Goal: Information Seeking & Learning: Learn about a topic

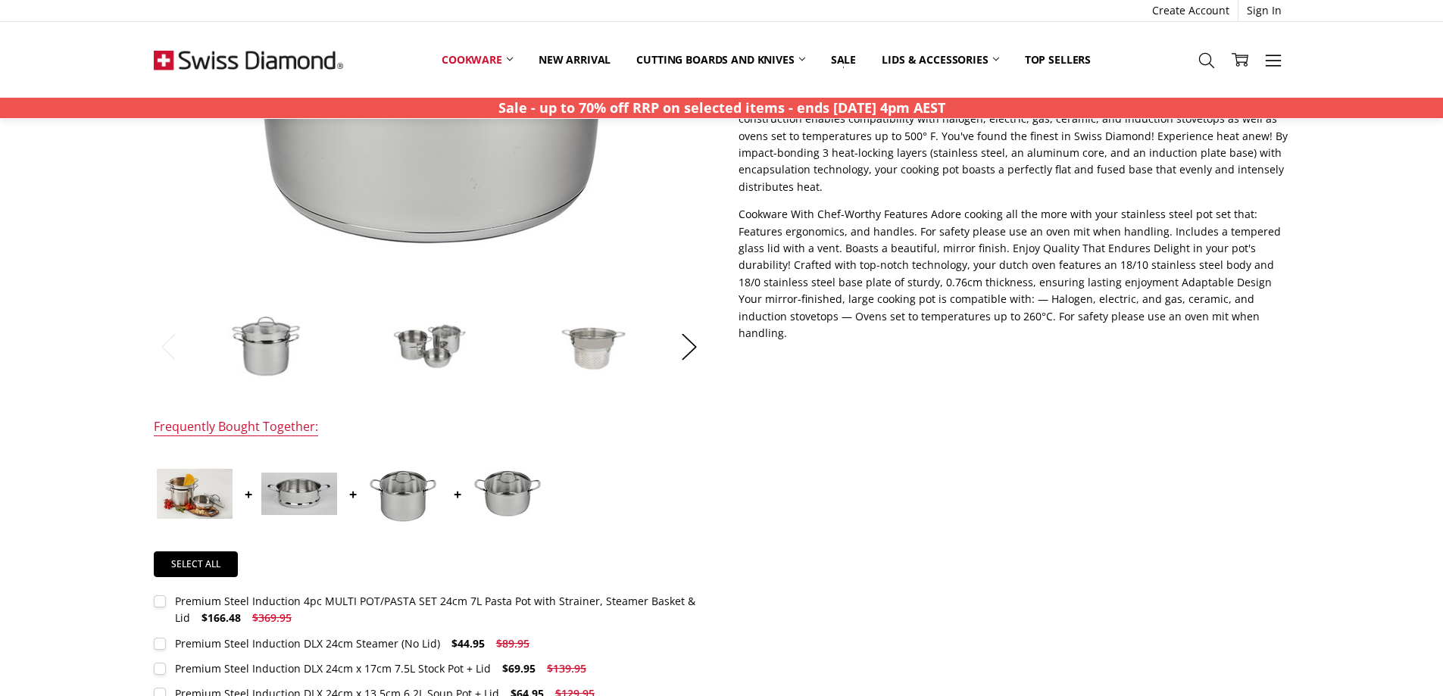
scroll to position [454, 0]
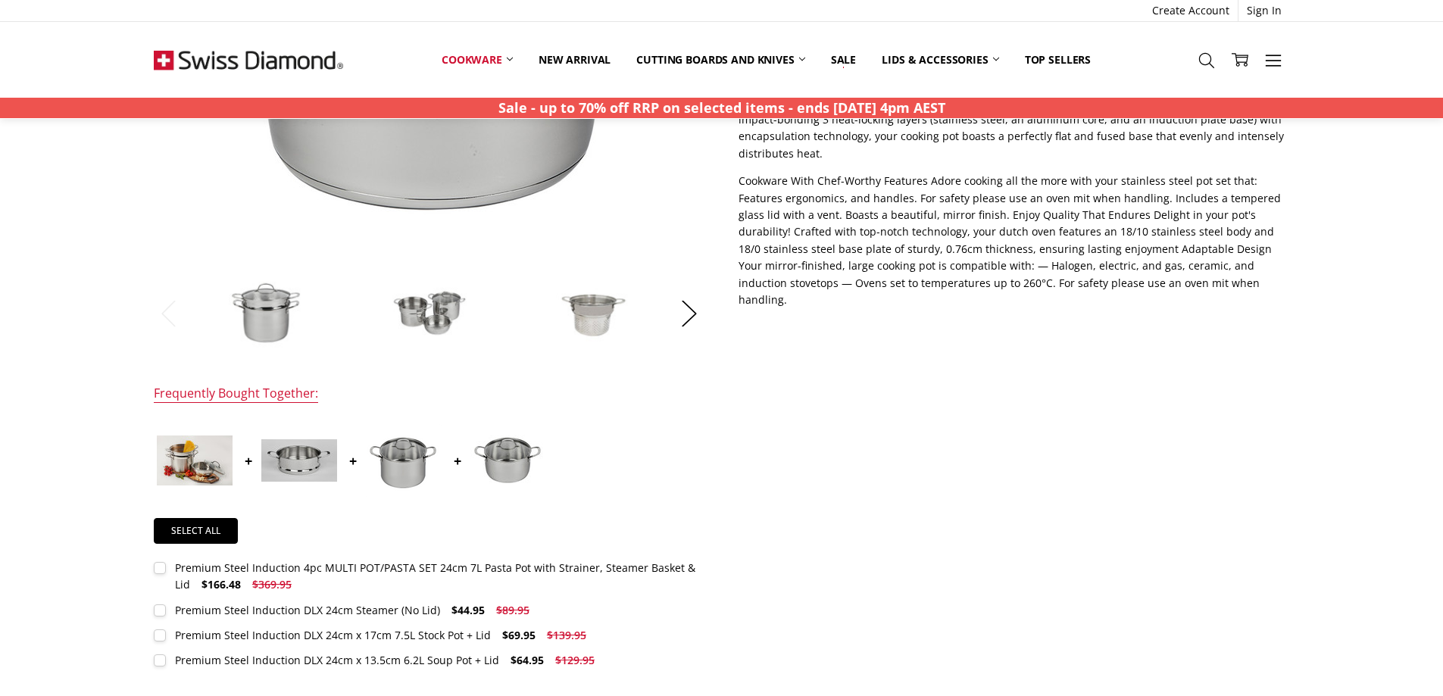
click at [452, 311] on img at bounding box center [430, 313] width 76 height 76
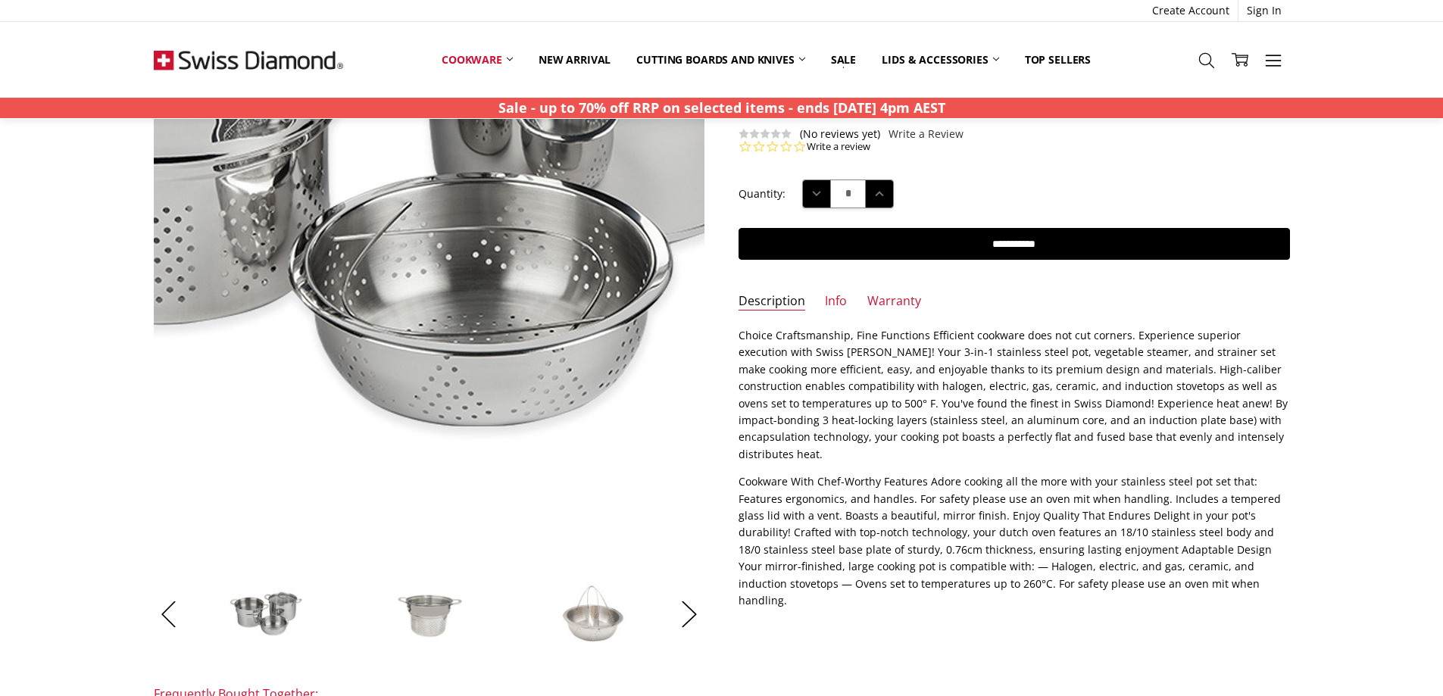
scroll to position [151, 0]
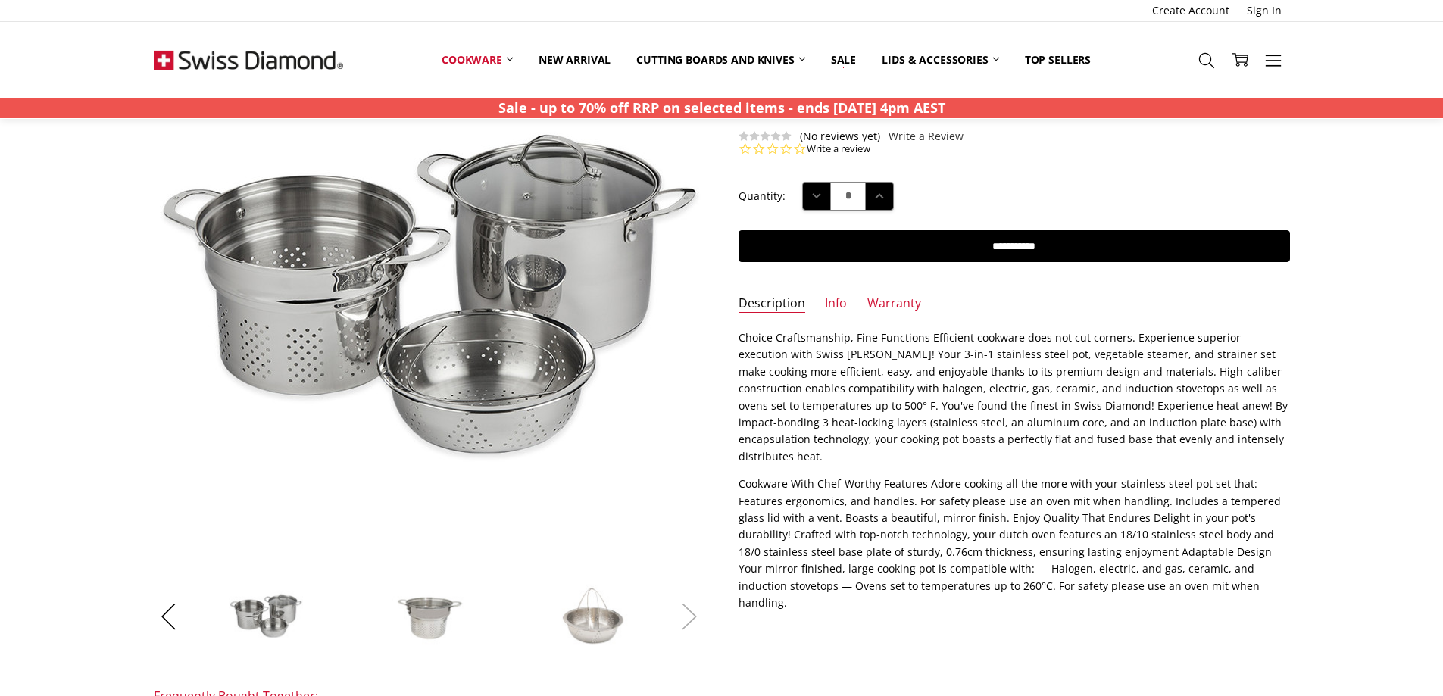
click at [692, 615] on button "Next" at bounding box center [689, 616] width 30 height 46
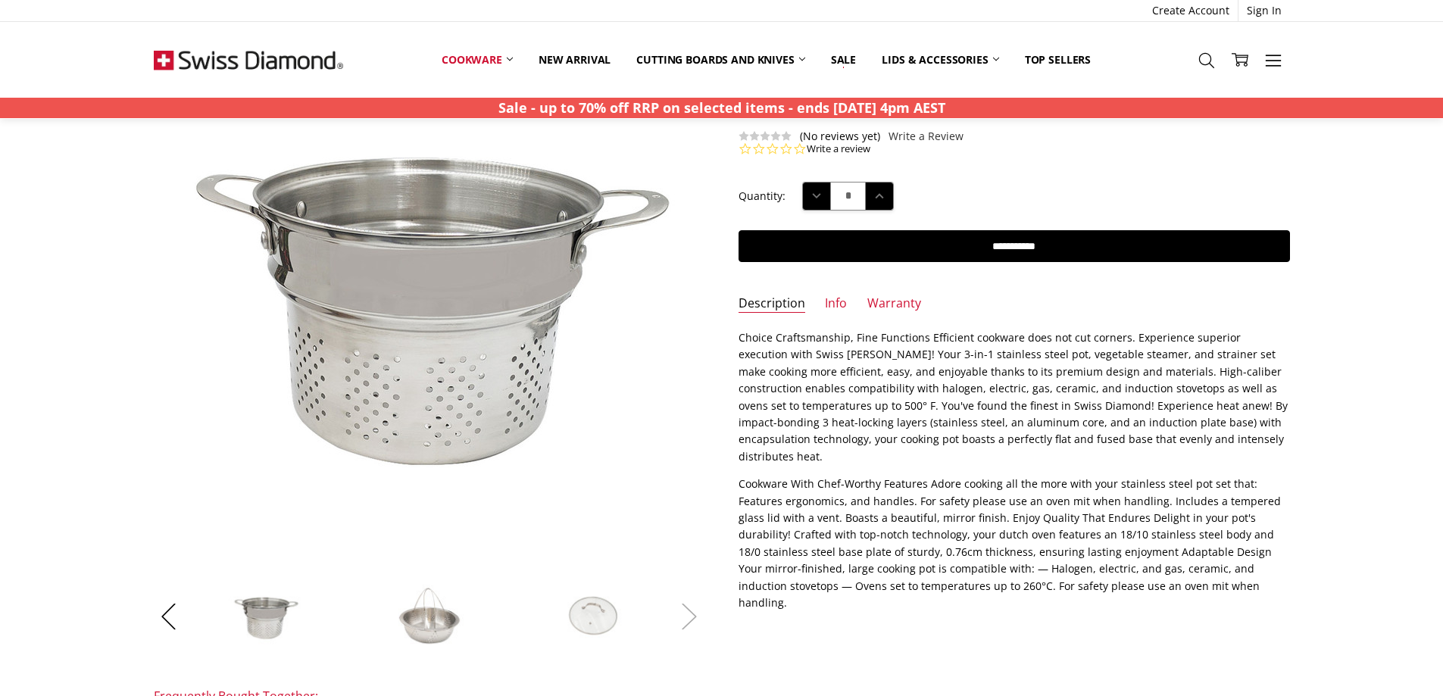
click at [688, 620] on button "Next" at bounding box center [689, 616] width 30 height 46
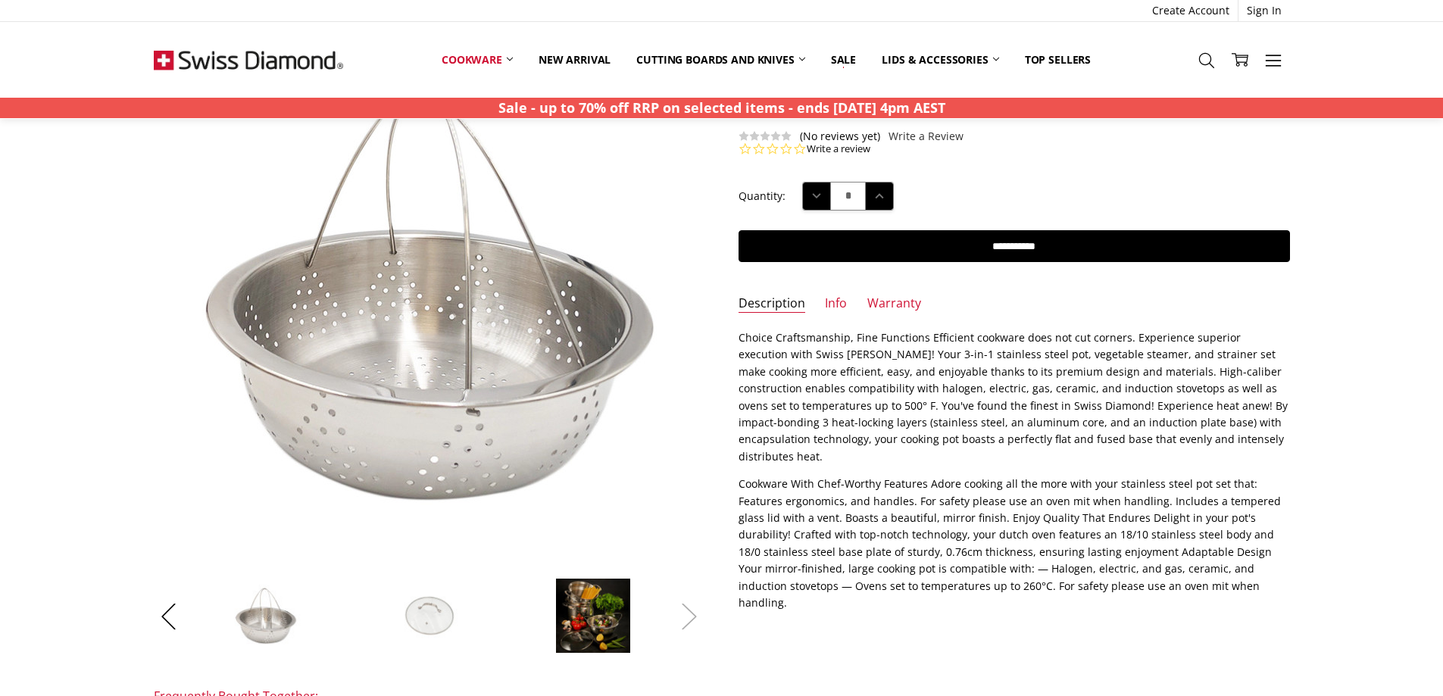
click at [688, 620] on button "Next" at bounding box center [689, 616] width 30 height 46
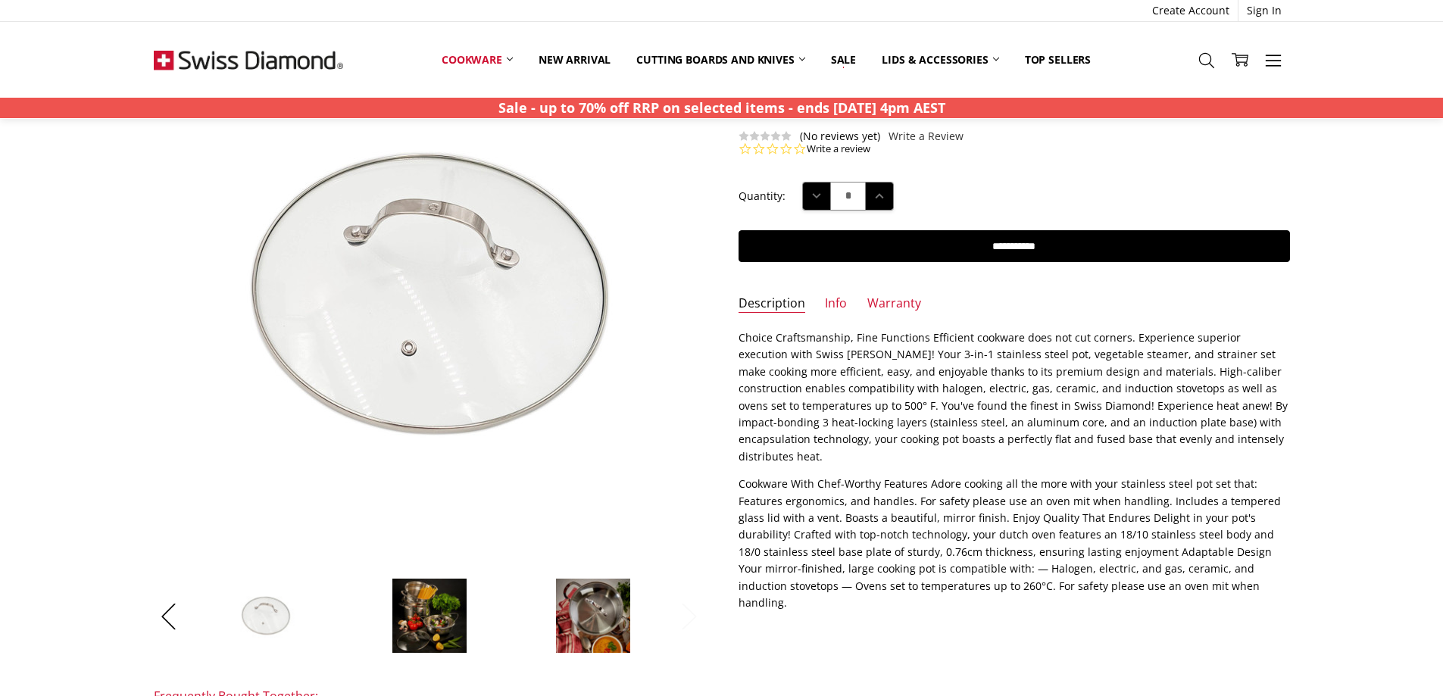
click at [688, 620] on button "Next" at bounding box center [689, 616] width 30 height 46
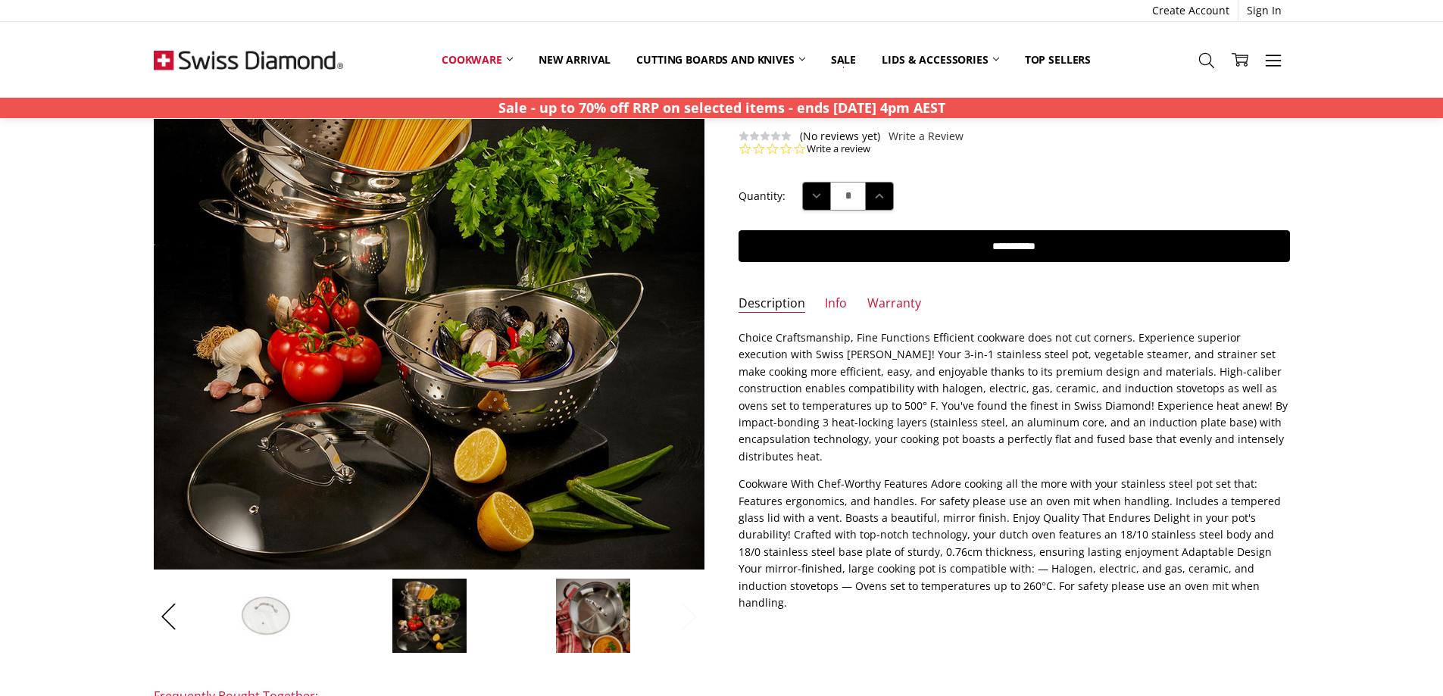
click at [688, 620] on button "Next" at bounding box center [689, 616] width 30 height 46
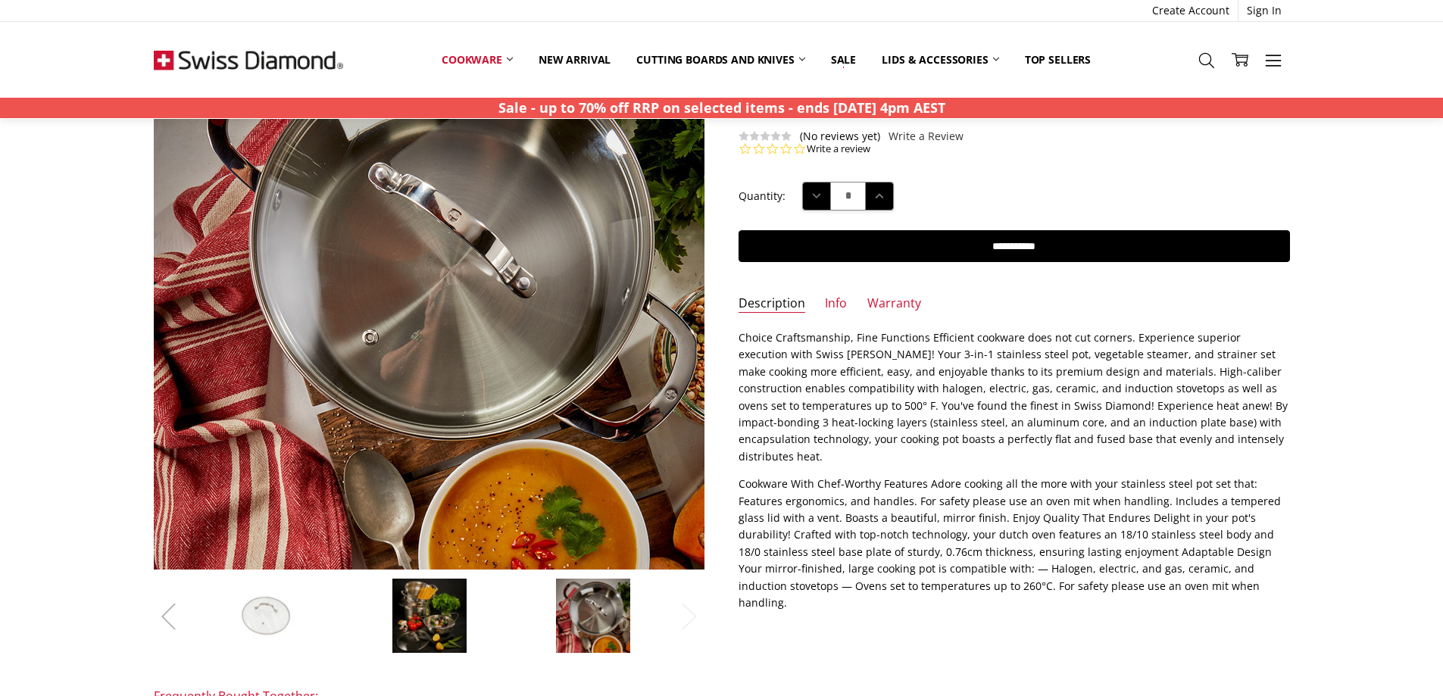
click at [165, 617] on button "Previous" at bounding box center [169, 616] width 30 height 46
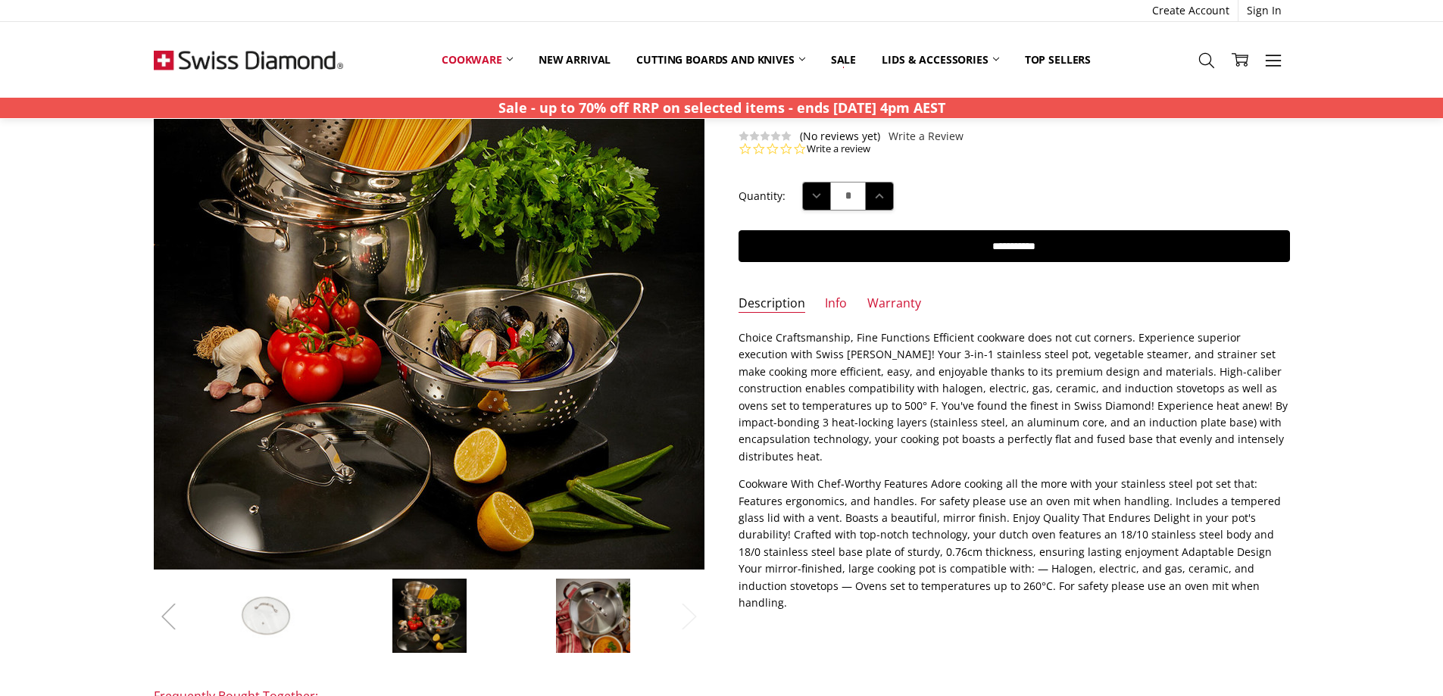
click at [165, 617] on button "Previous" at bounding box center [169, 616] width 30 height 46
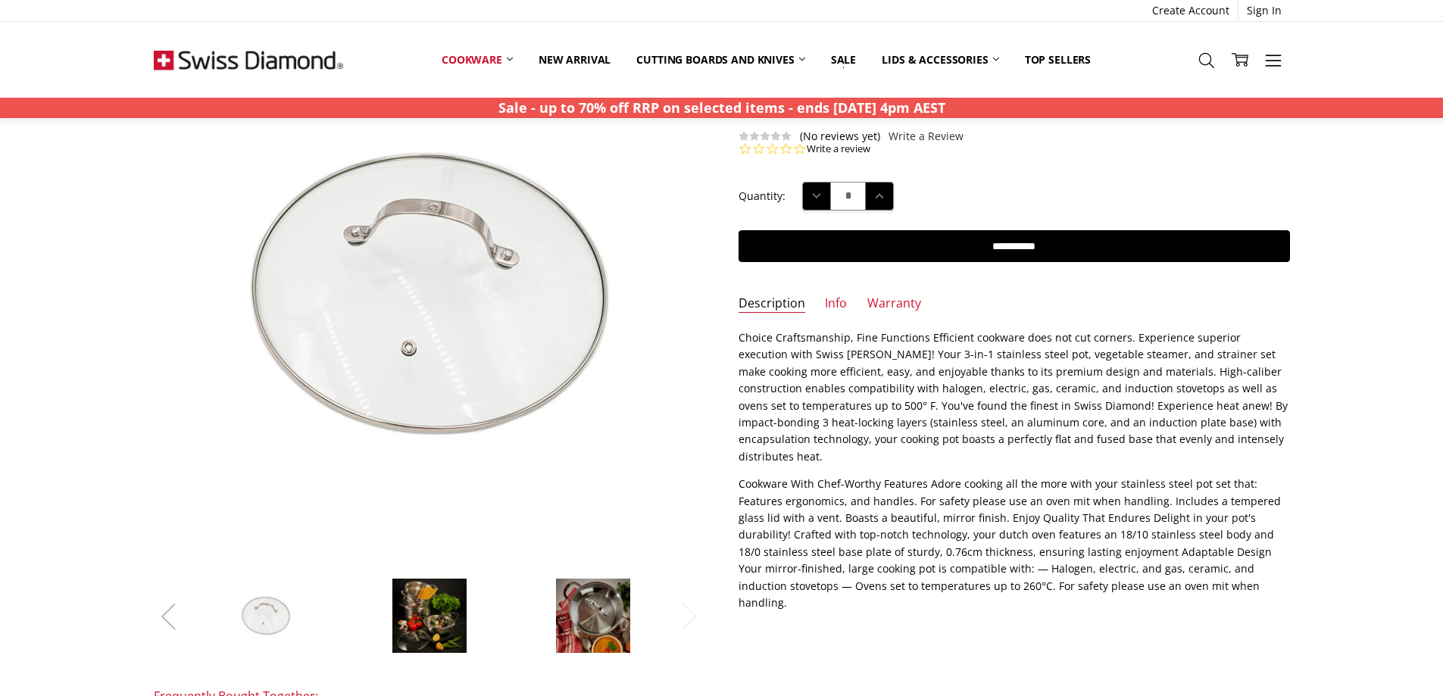
click at [165, 617] on button "Previous" at bounding box center [169, 616] width 30 height 46
click at [164, 617] on button "Previous" at bounding box center [169, 616] width 30 height 46
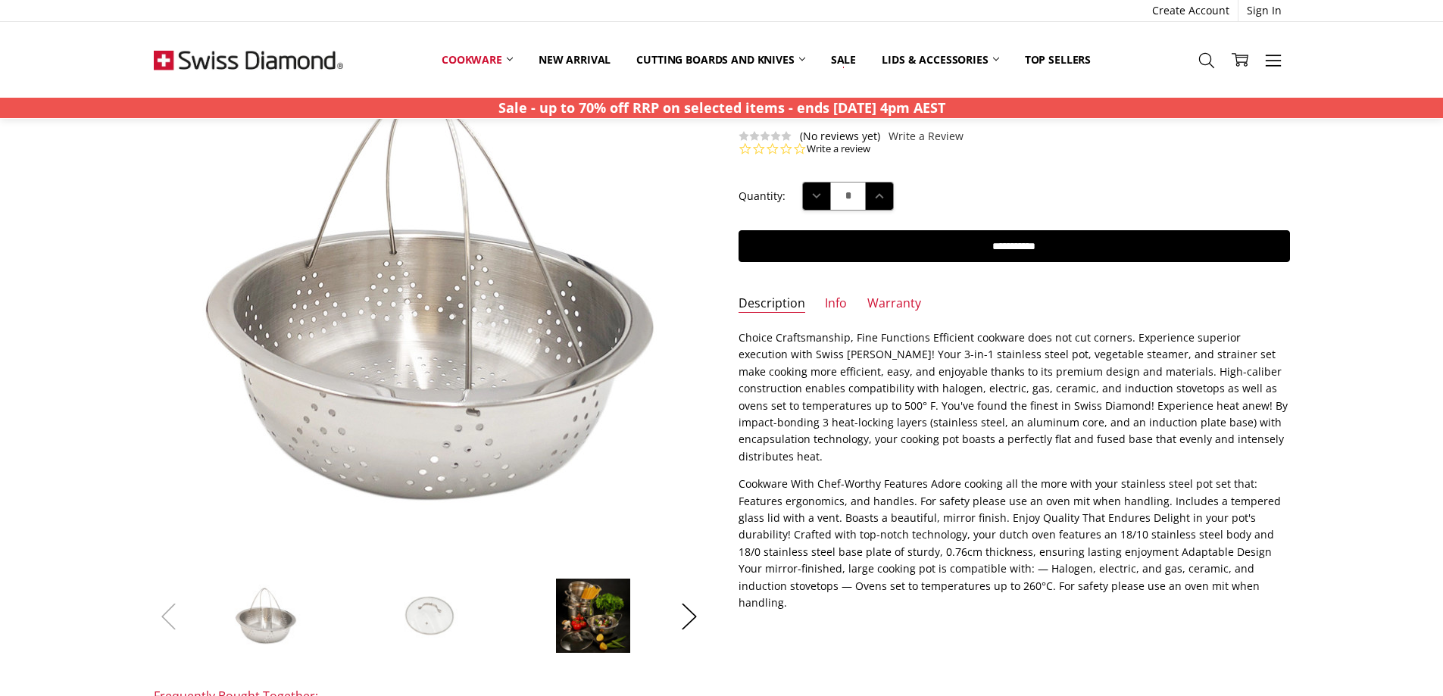
click at [163, 616] on button "Previous" at bounding box center [169, 616] width 30 height 46
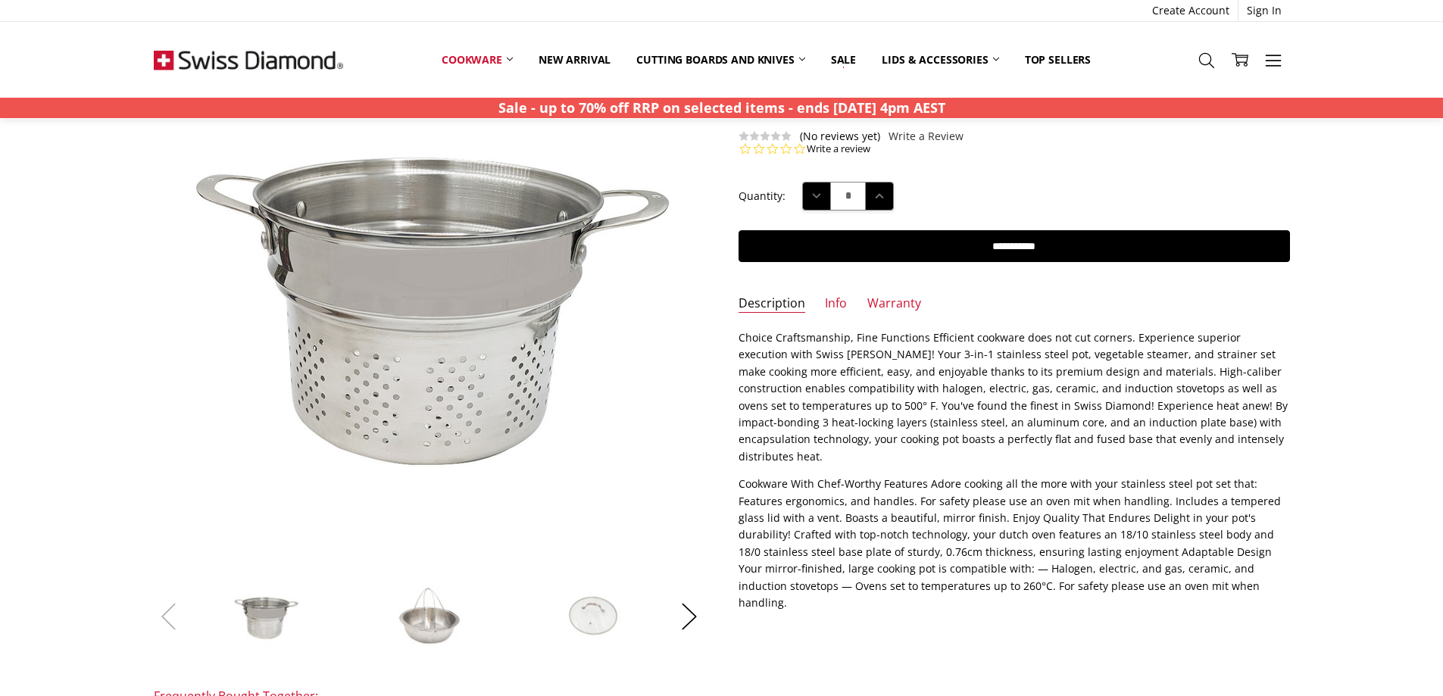
click at [163, 616] on button "Previous" at bounding box center [169, 616] width 30 height 46
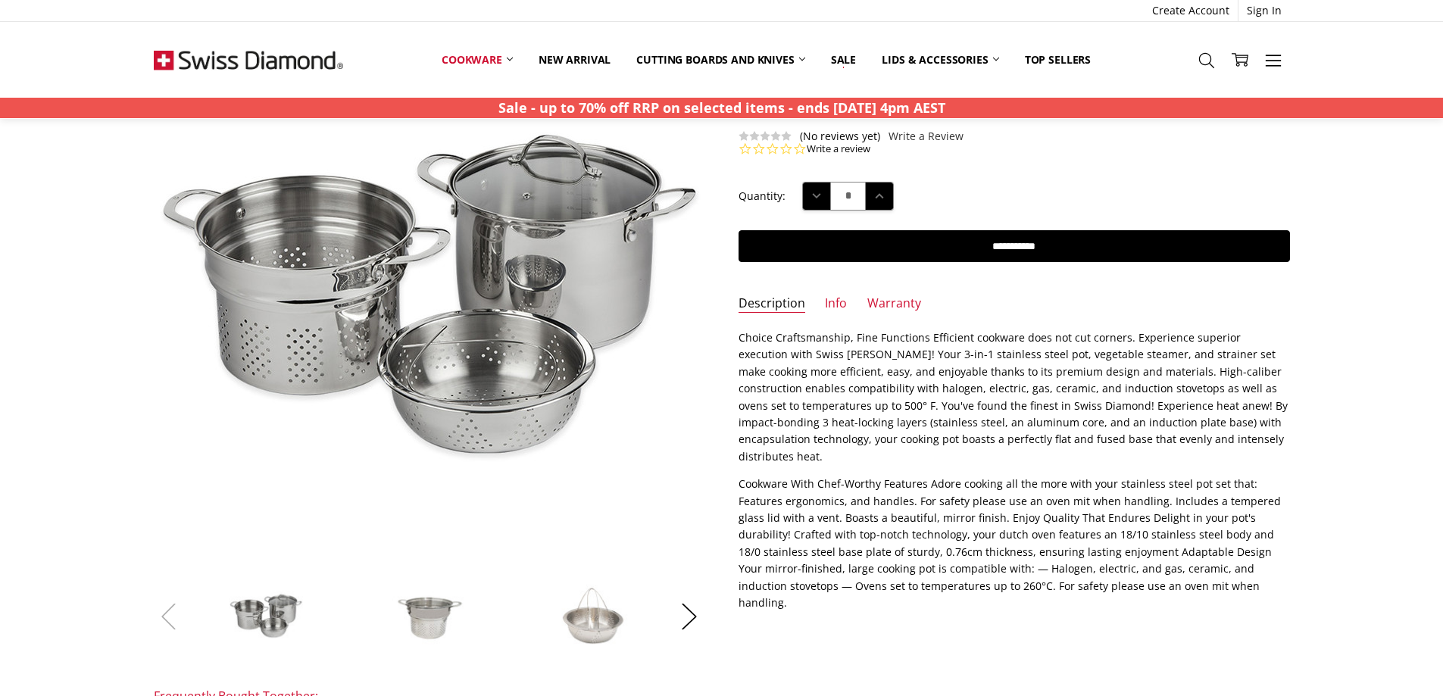
click at [163, 616] on button "Previous" at bounding box center [169, 616] width 30 height 46
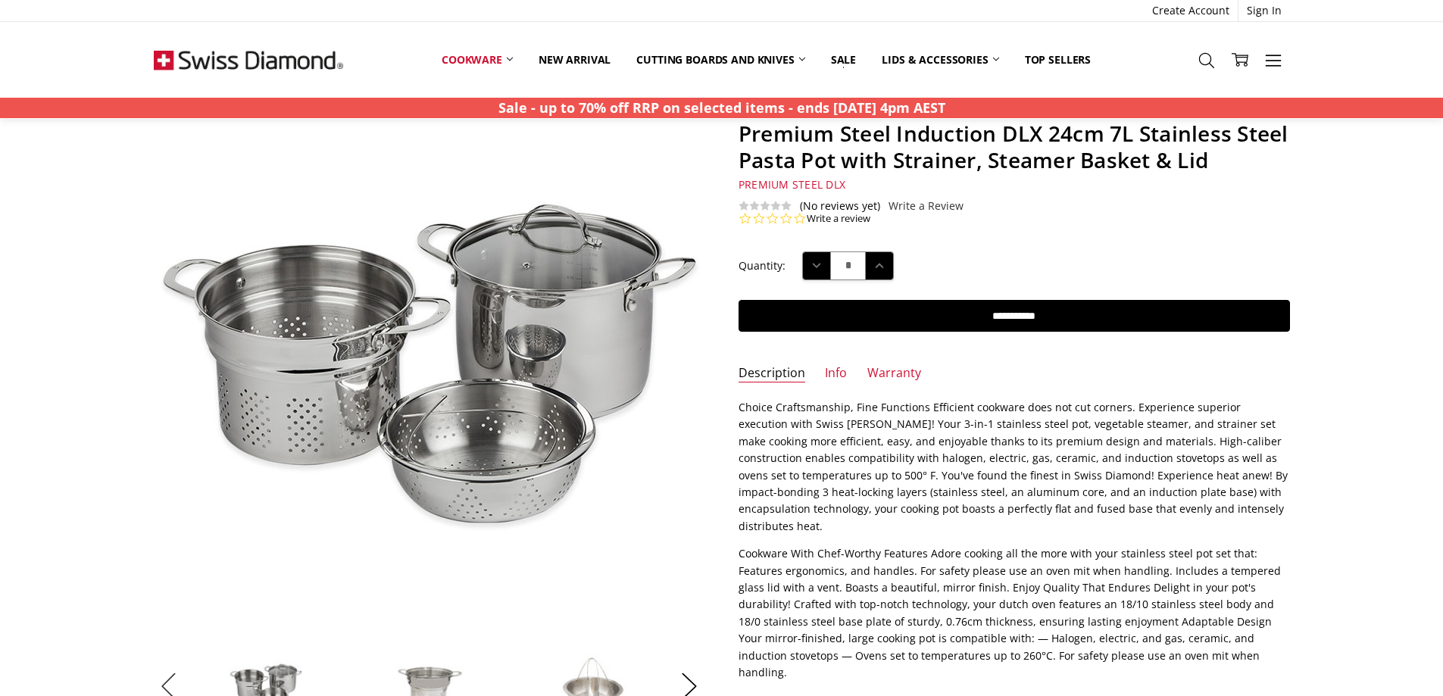
scroll to position [76, 0]
